Goal: Task Accomplishment & Management: Manage account settings

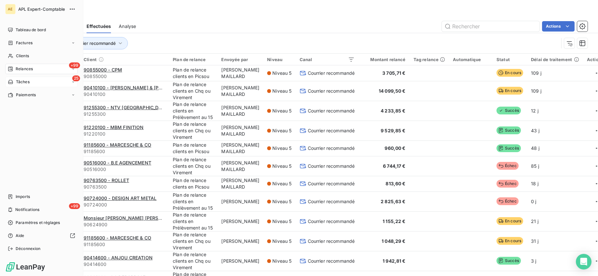
click at [22, 82] on span "Tâches" at bounding box center [23, 82] width 14 height 6
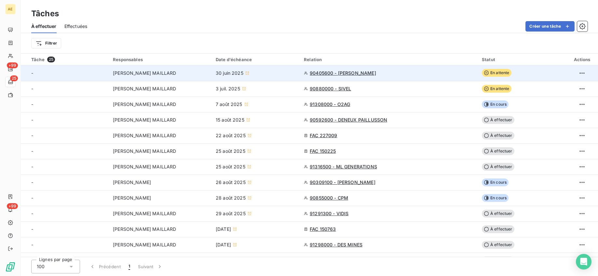
click at [498, 74] on span "En attente" at bounding box center [497, 73] width 30 height 8
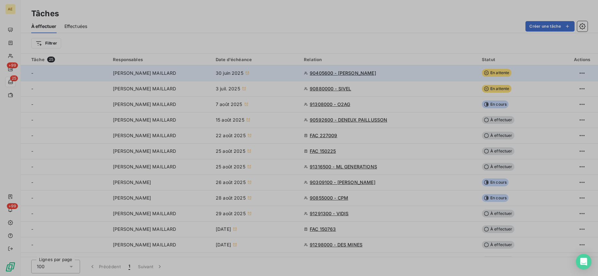
type input "[DATE]"
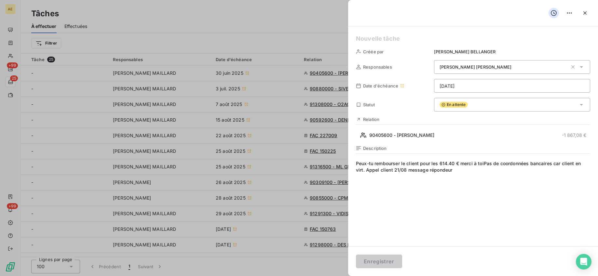
click at [406, 173] on span "Peux-tu rembourser le client pour les 614.40 € merci à toiPas de coordonnées ba…" at bounding box center [473, 222] width 234 height 125
click at [402, 86] on icon at bounding box center [402, 86] width 4 height 4
click at [384, 86] on span "Date d'échéance" at bounding box center [380, 85] width 35 height 5
click at [469, 83] on html "AE +99 25 +99 Tâches À effectuer Effectuées Créer une tâche Filtrer Tâche 25 Re…" at bounding box center [299, 138] width 598 height 276
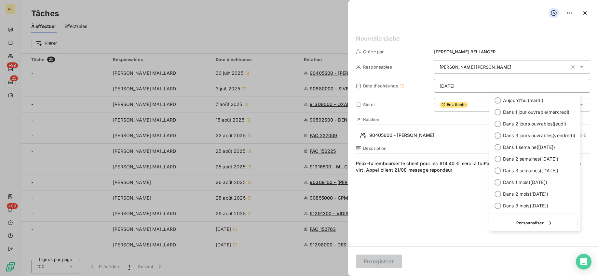
click at [386, 214] on html "AE +99 25 +99 Tâches À effectuer Effectuées Créer une tâche Filtrer Tâche 25 Re…" at bounding box center [299, 138] width 598 height 276
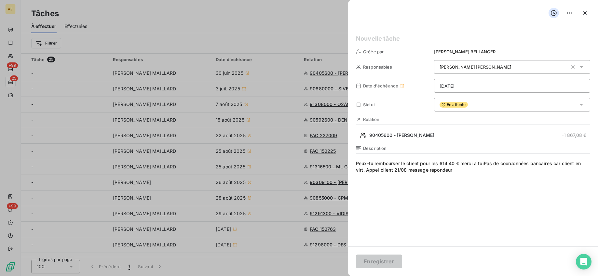
click at [466, 172] on span "Peux-tu rembourser le client pour les 614.40 € merci à toiPas de coordonnées ba…" at bounding box center [473, 222] width 234 height 125
click at [584, 12] on icon "button" at bounding box center [584, 12] width 3 height 3
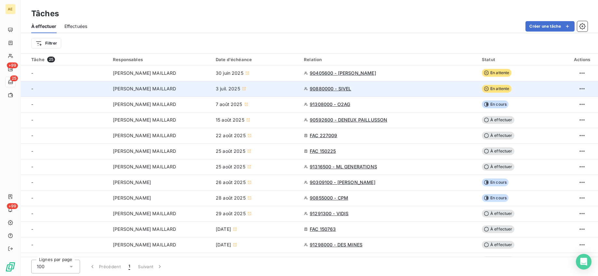
click at [490, 89] on span "En attente" at bounding box center [497, 89] width 30 height 8
type input "[DATE]"
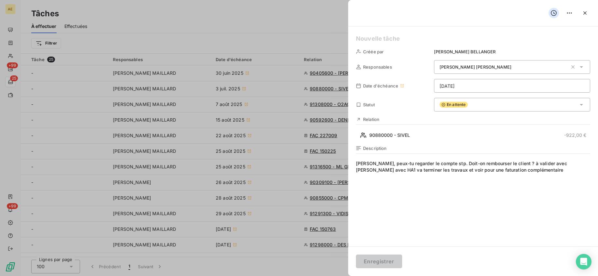
click at [523, 174] on span "[PERSON_NAME], peux-tu regarder le compte stp. Doit-on rembourser le client ? à…" at bounding box center [473, 222] width 234 height 125
click at [445, 210] on span "[PERSON_NAME], peux-tu regarder le compte stp. Doit-on rembourser le client ? à…" at bounding box center [473, 222] width 234 height 125
click at [585, 13] on icon "button" at bounding box center [585, 13] width 7 height 7
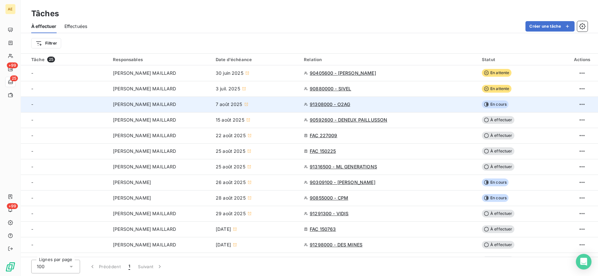
click at [499, 104] on span "En cours" at bounding box center [495, 105] width 27 height 8
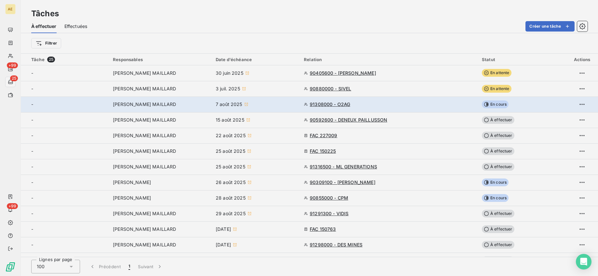
type input "[DATE]"
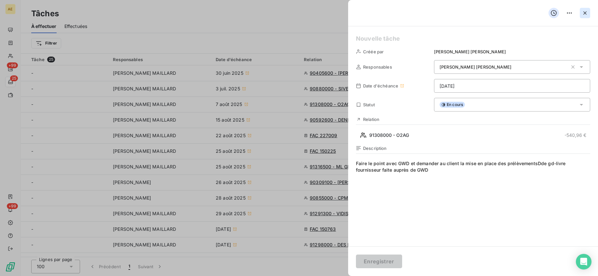
click at [587, 13] on icon "button" at bounding box center [585, 13] width 7 height 7
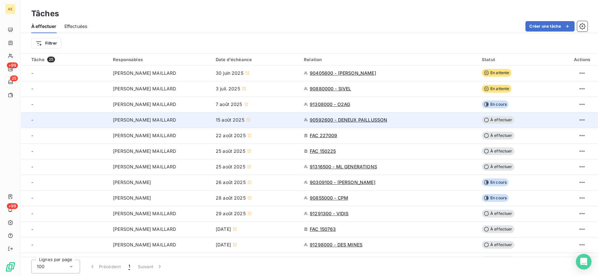
click at [497, 120] on span "À effectuer" at bounding box center [498, 120] width 33 height 8
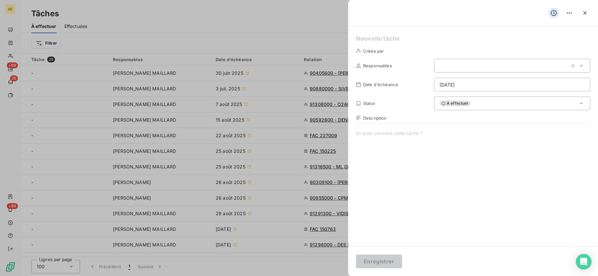
type input "[DATE]"
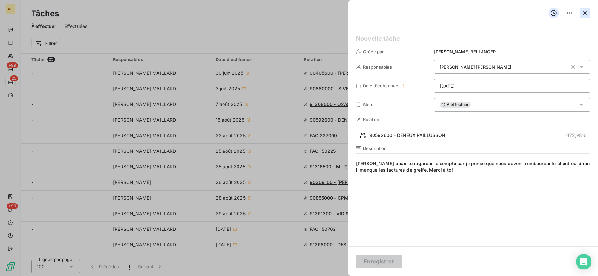
click at [588, 13] on button "button" at bounding box center [585, 13] width 10 height 10
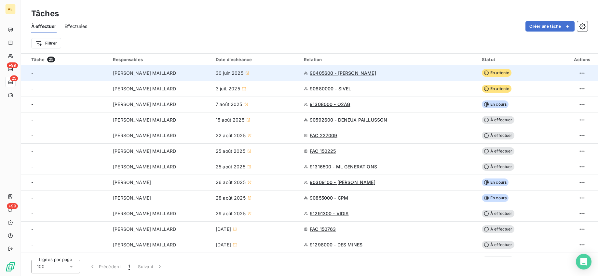
click at [160, 75] on span "[PERSON_NAME] MAILLARD" at bounding box center [144, 73] width 63 height 7
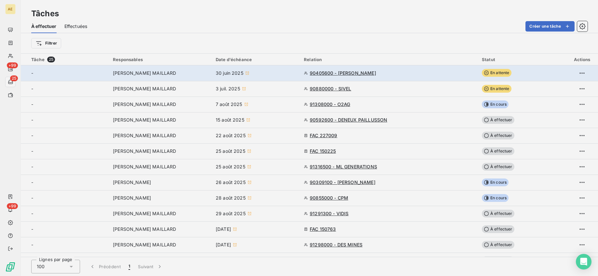
type input "[DATE]"
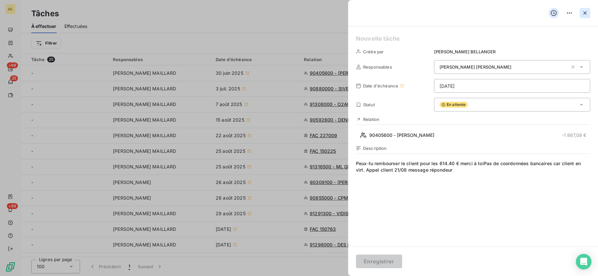
click at [587, 14] on icon "button" at bounding box center [585, 13] width 7 height 7
